Goal: Communication & Community: Connect with others

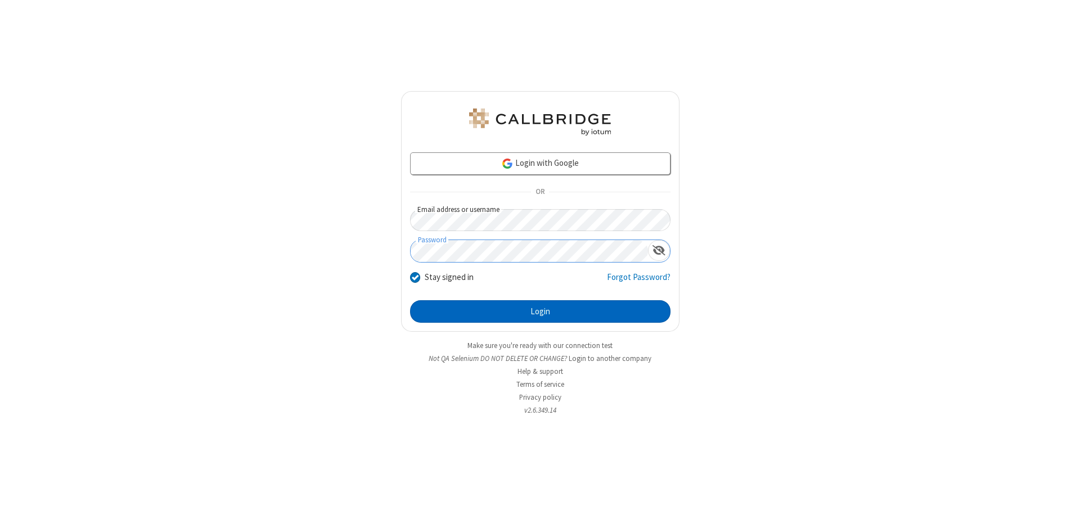
click at [540, 312] on button "Login" at bounding box center [540, 311] width 260 height 22
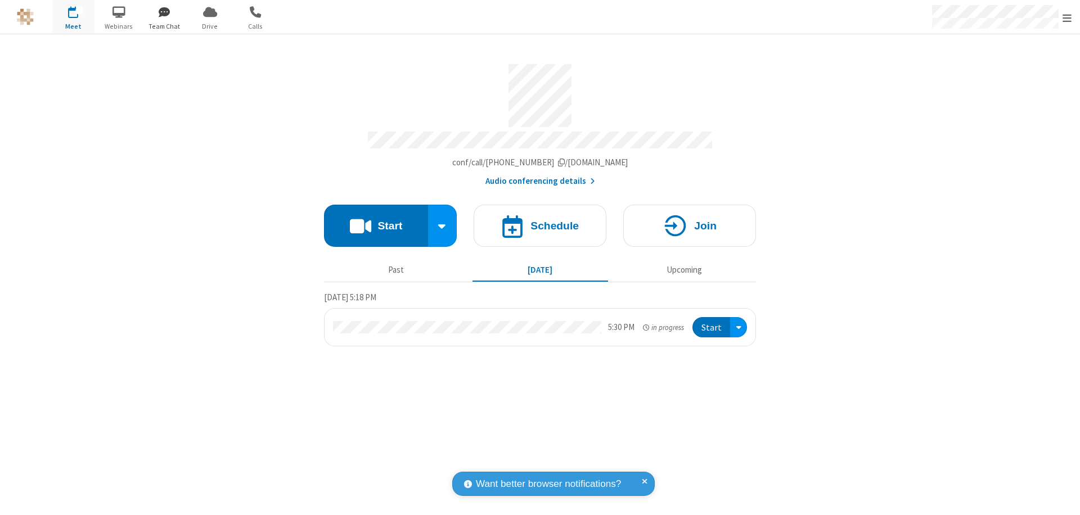
click at [164, 12] on span "button" at bounding box center [164, 11] width 42 height 19
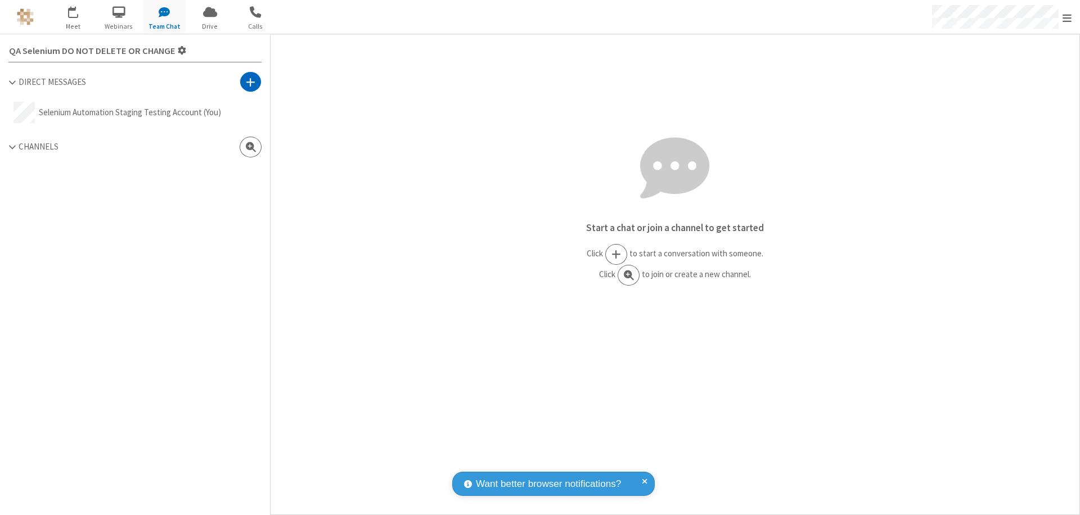
click at [250, 82] on span at bounding box center [251, 81] width 10 height 11
